Goal: Find specific page/section: Find specific page/section

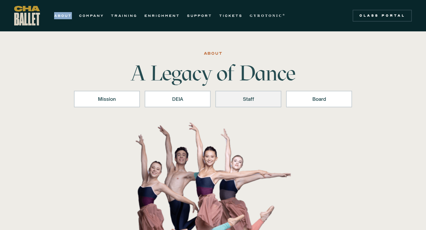
click at [261, 100] on div "Staff" at bounding box center [248, 99] width 51 height 7
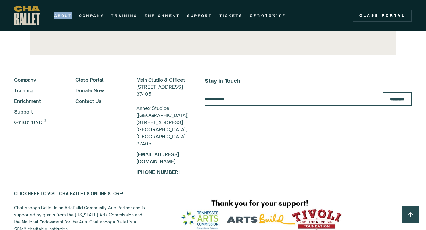
scroll to position [1377, 0]
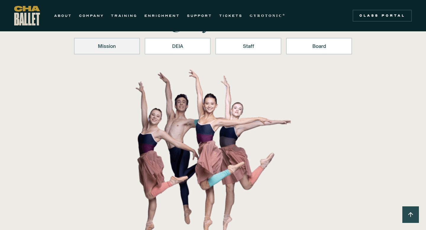
click at [106, 49] on div "Mission" at bounding box center [107, 46] width 51 height 7
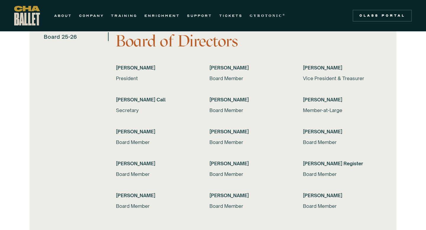
scroll to position [1172, 0]
